Goal: Task Accomplishment & Management: Use online tool/utility

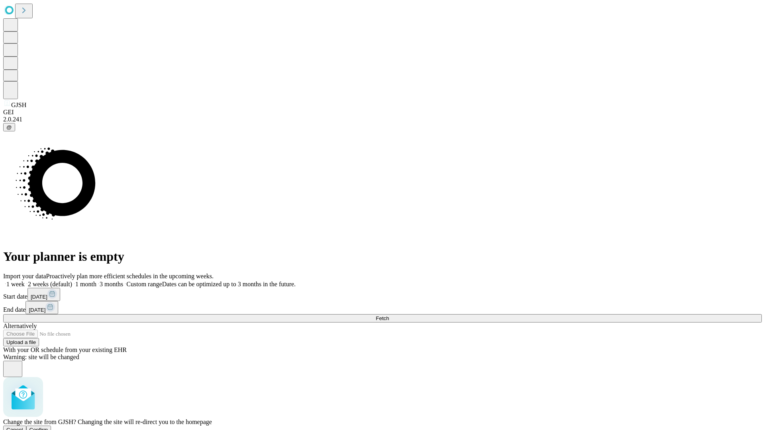
click at [48, 427] on span "Confirm" at bounding box center [38, 430] width 19 height 6
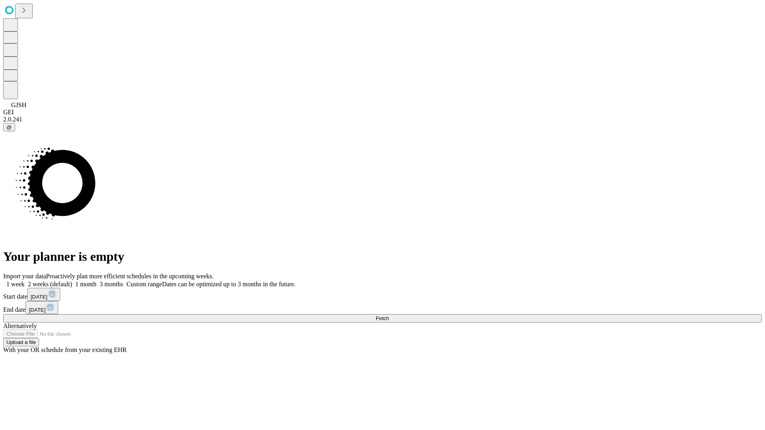
click at [72, 281] on label "2 weeks (default)" at bounding box center [48, 284] width 47 height 7
click at [389, 316] on span "Fetch" at bounding box center [382, 319] width 13 height 6
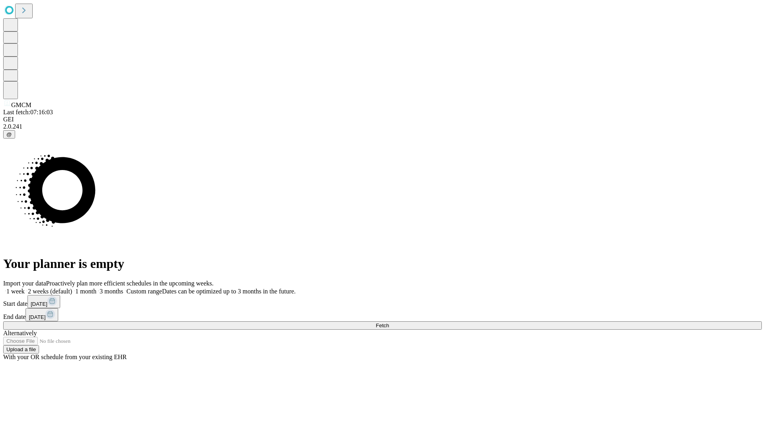
click at [72, 288] on label "2 weeks (default)" at bounding box center [48, 291] width 47 height 7
click at [389, 323] on span "Fetch" at bounding box center [382, 326] width 13 height 6
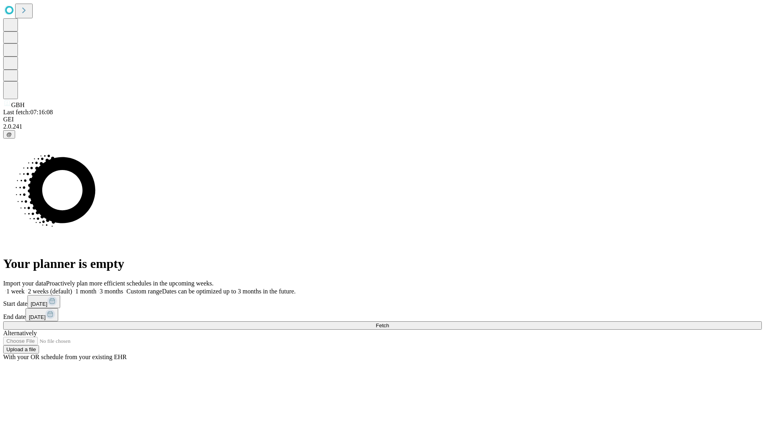
click at [72, 288] on label "2 weeks (default)" at bounding box center [48, 291] width 47 height 7
click at [389, 323] on span "Fetch" at bounding box center [382, 326] width 13 height 6
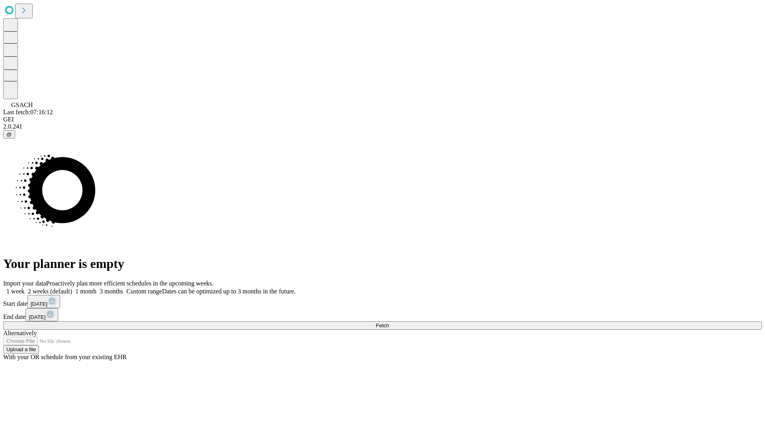
click at [389, 323] on span "Fetch" at bounding box center [382, 326] width 13 height 6
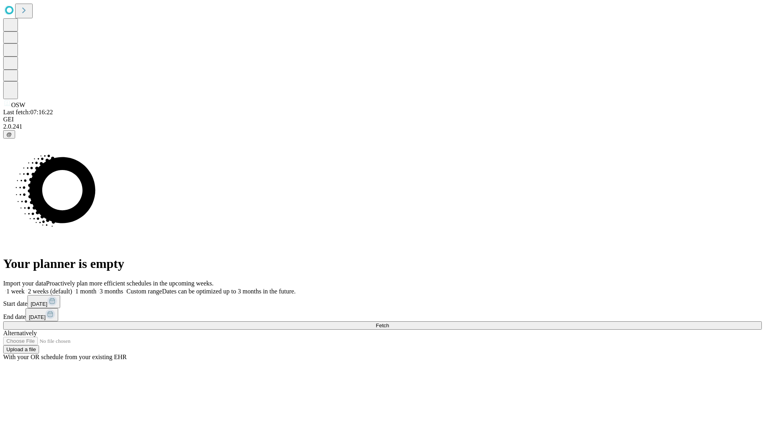
click at [389, 323] on span "Fetch" at bounding box center [382, 326] width 13 height 6
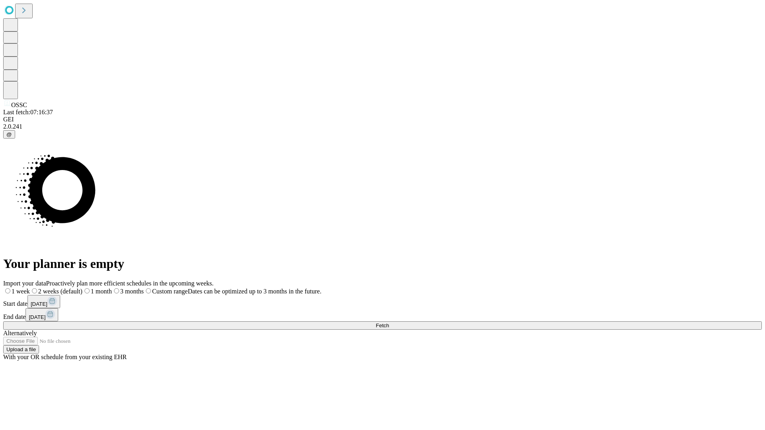
click at [83, 288] on label "2 weeks (default)" at bounding box center [56, 291] width 53 height 7
click at [389, 323] on span "Fetch" at bounding box center [382, 326] width 13 height 6
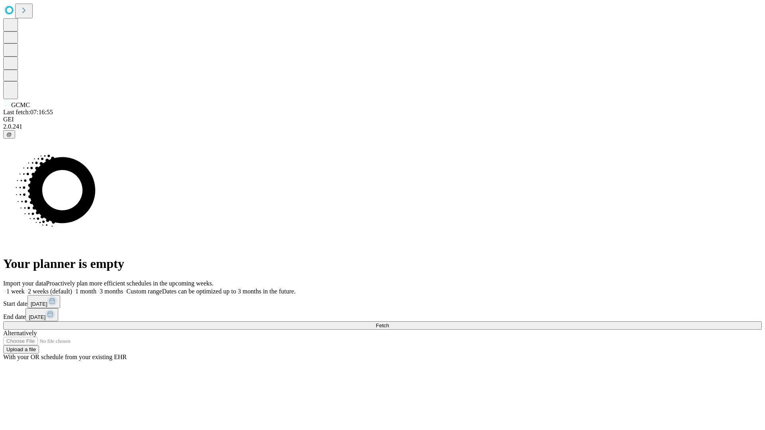
click at [72, 288] on label "2 weeks (default)" at bounding box center [48, 291] width 47 height 7
click at [389, 323] on span "Fetch" at bounding box center [382, 326] width 13 height 6
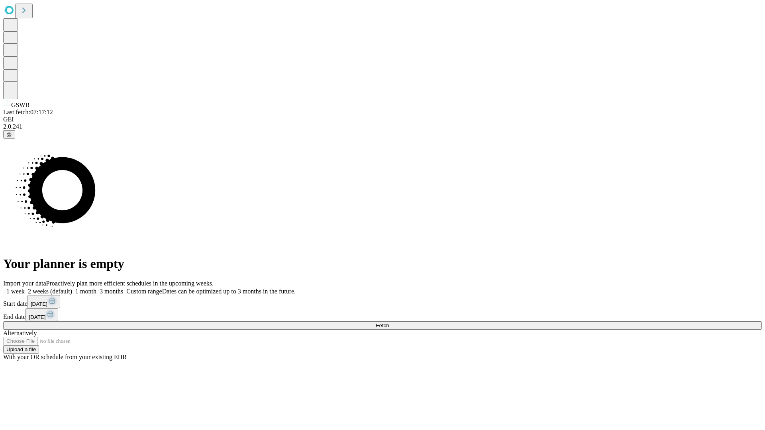
click at [72, 288] on label "2 weeks (default)" at bounding box center [48, 291] width 47 height 7
click at [389, 323] on span "Fetch" at bounding box center [382, 326] width 13 height 6
